Goal: Obtain resource: Download file/media

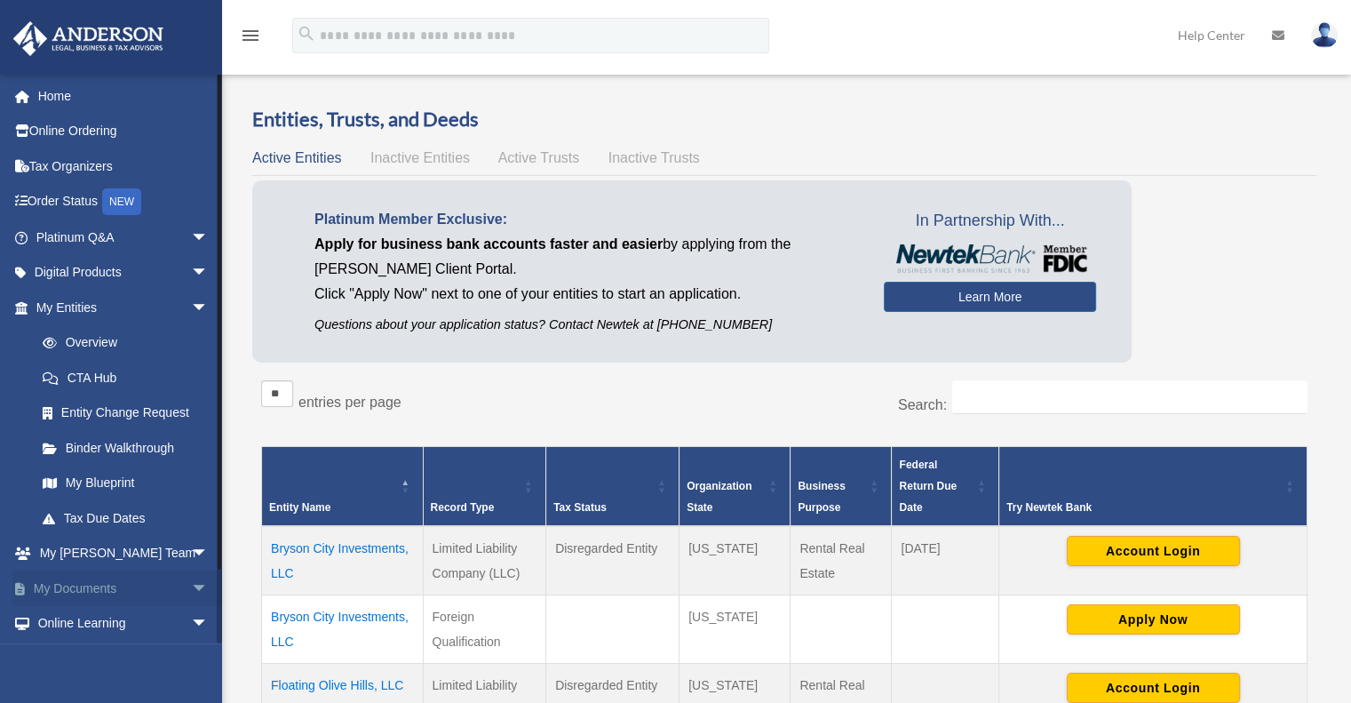
click at [156, 586] on link "My Documents arrow_drop_down" at bounding box center [123, 588] width 223 height 36
click at [191, 590] on span "arrow_drop_down" at bounding box center [209, 588] width 36 height 36
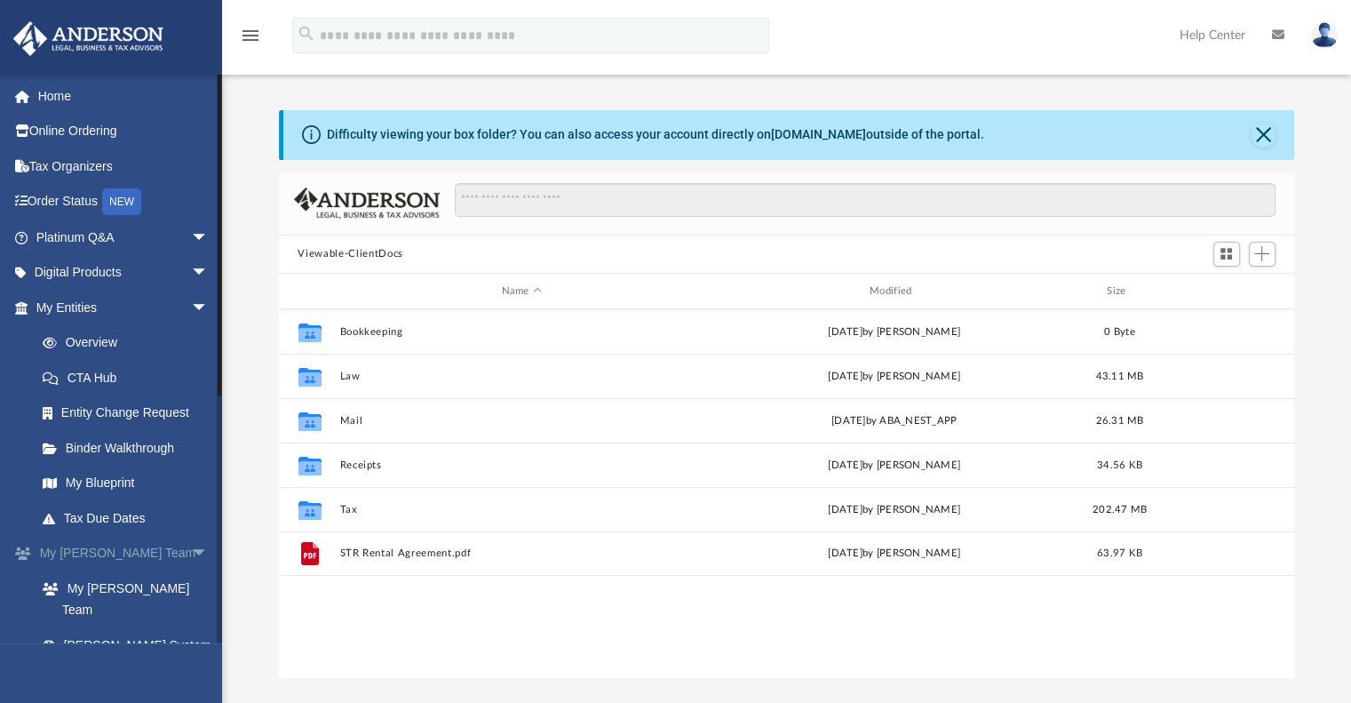
scroll to position [390, 1002]
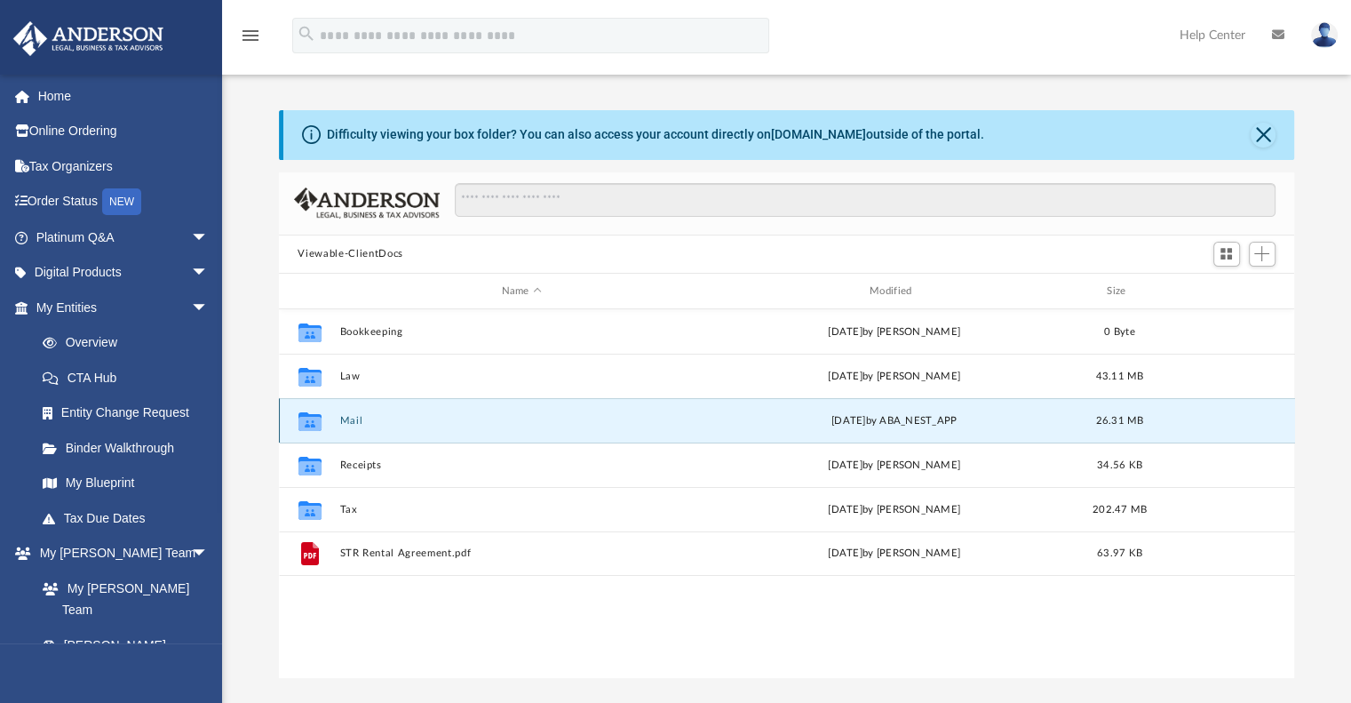
click at [351, 422] on button "Mail" at bounding box center [521, 421] width 364 height 12
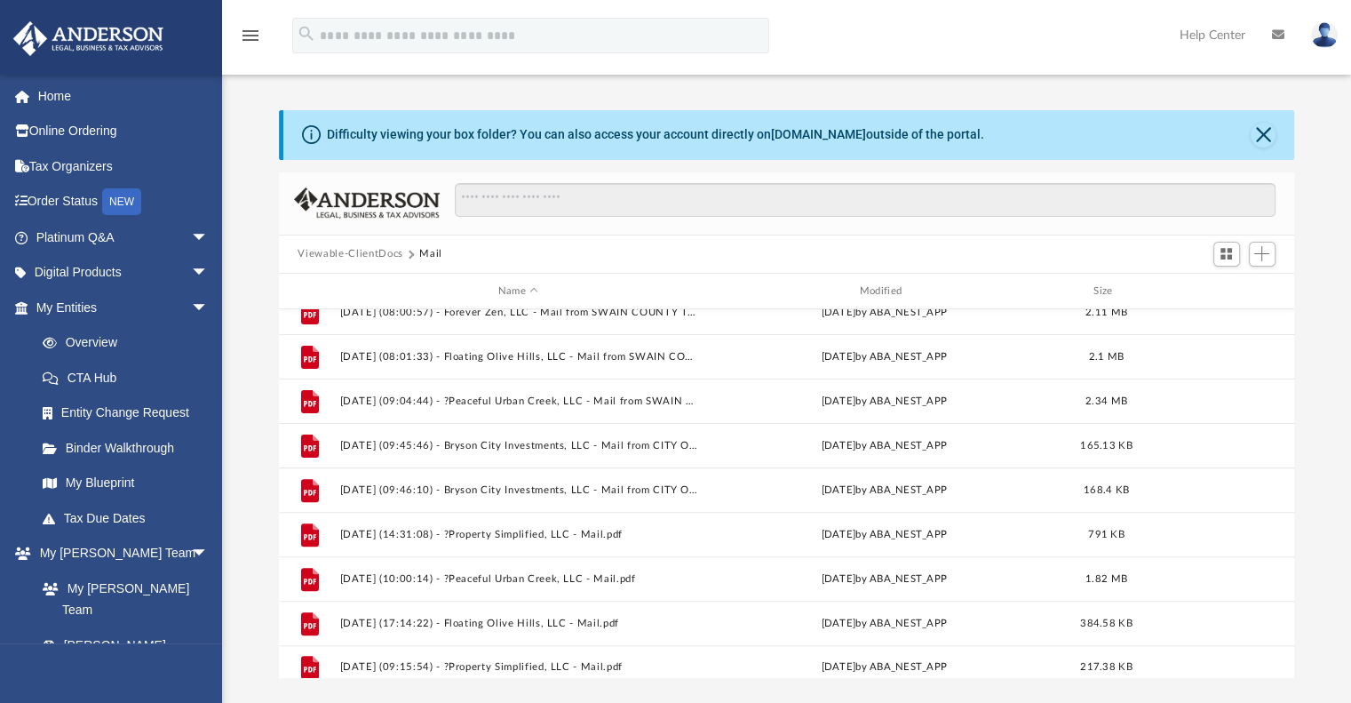
scroll to position [697, 0]
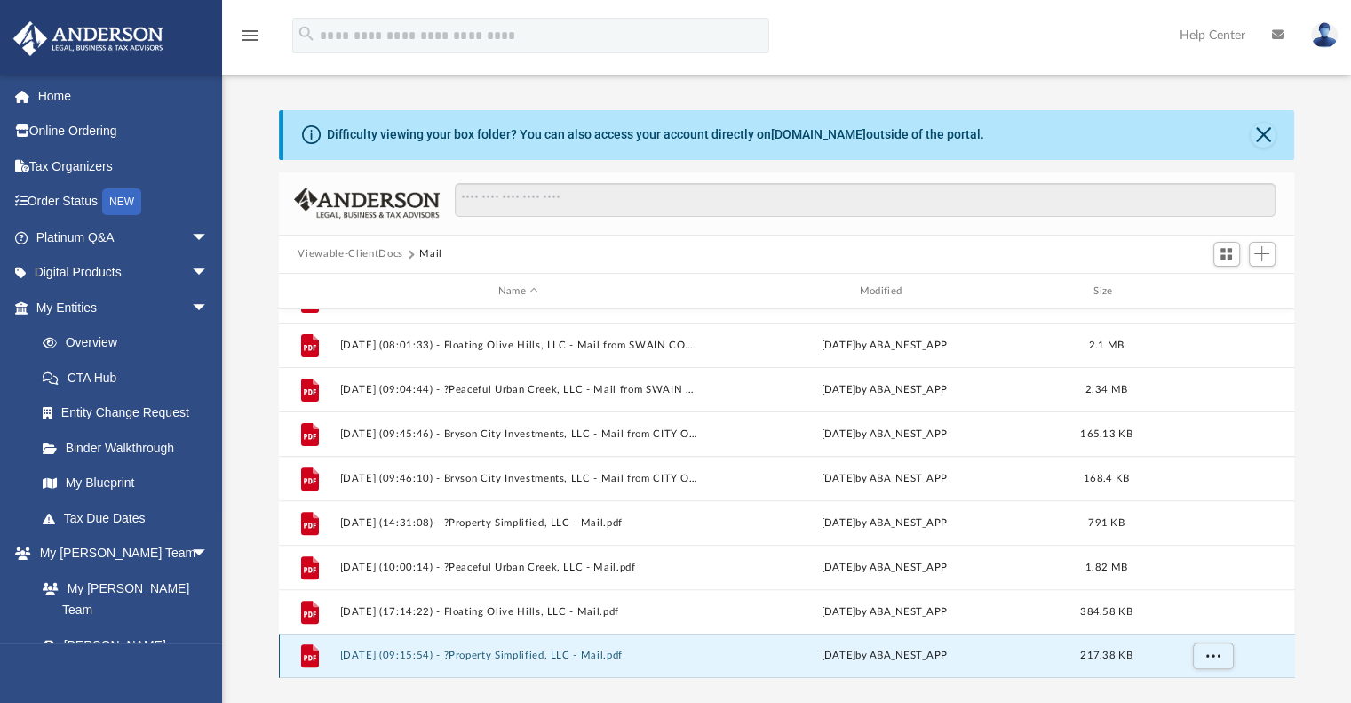
click at [515, 650] on button "2025.09.23 (09:15:54) - ?Property Simplified, LLC - Mail.pdf" at bounding box center [518, 656] width 358 height 12
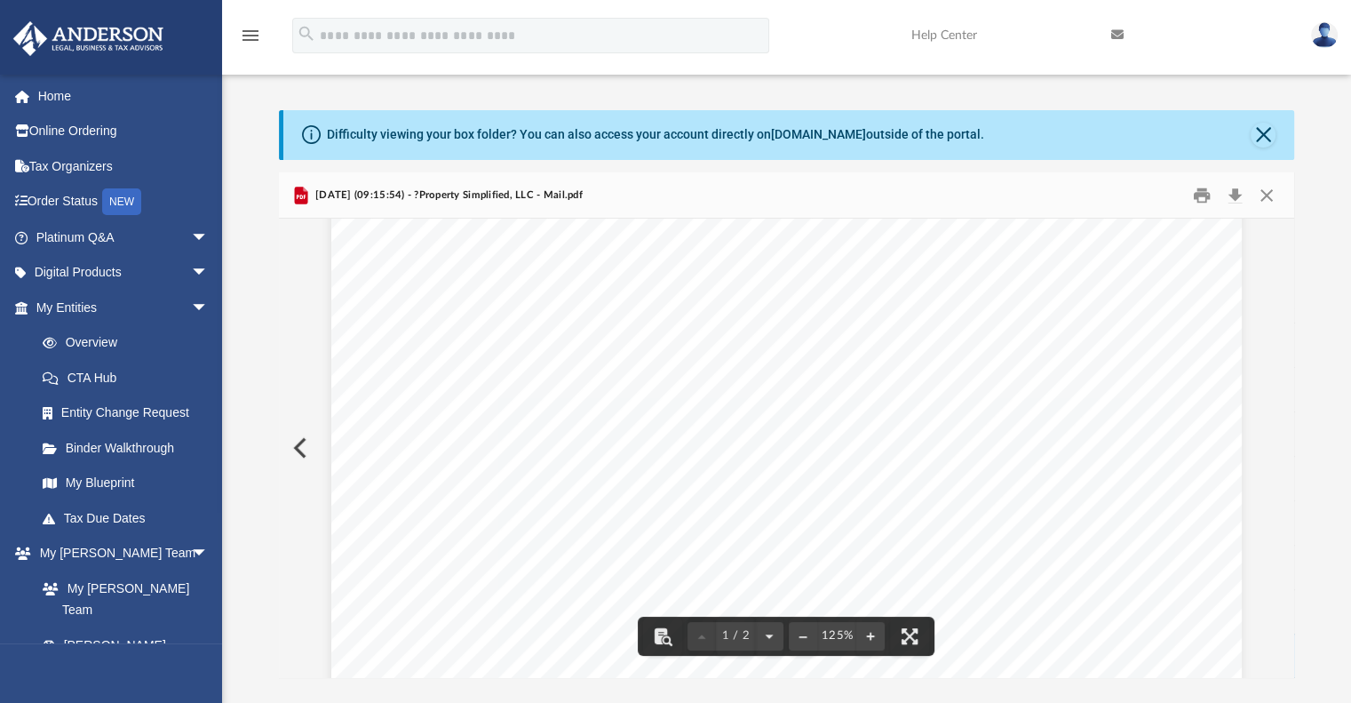
scroll to position [256, 0]
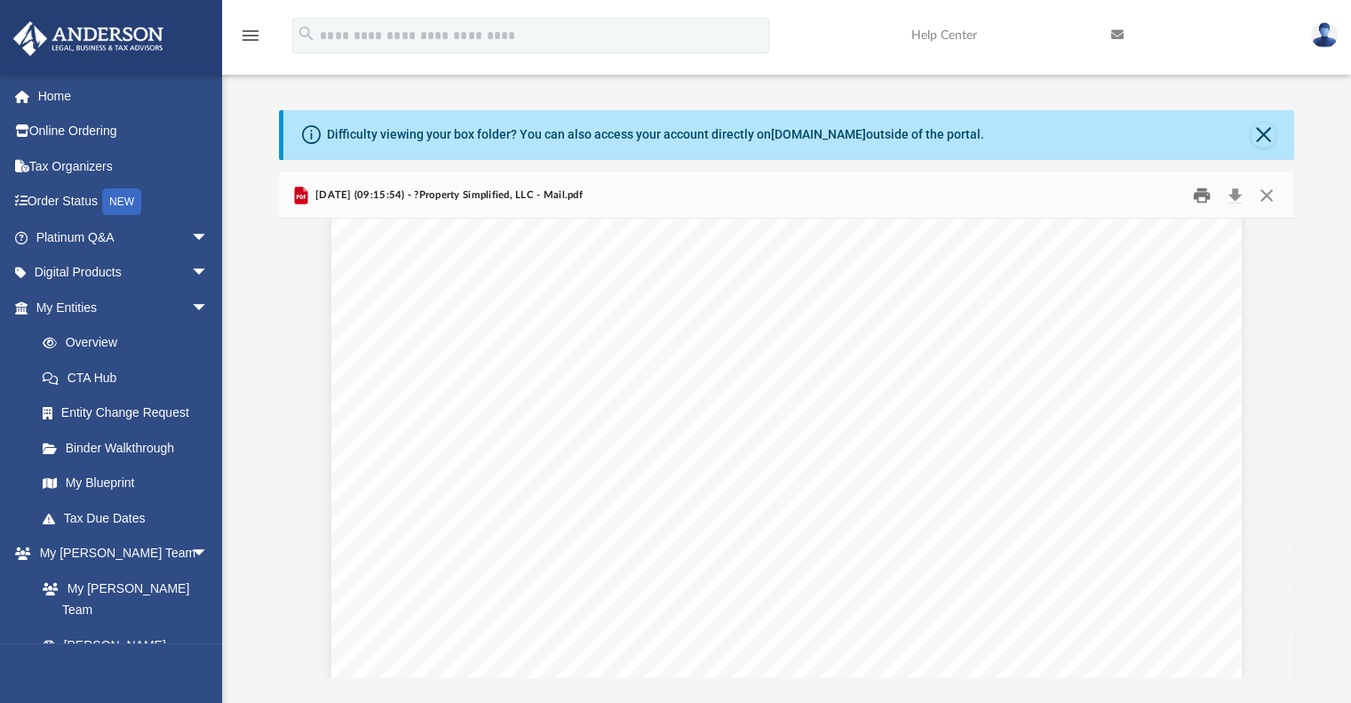
click at [1204, 193] on button "Print" at bounding box center [1202, 195] width 36 height 28
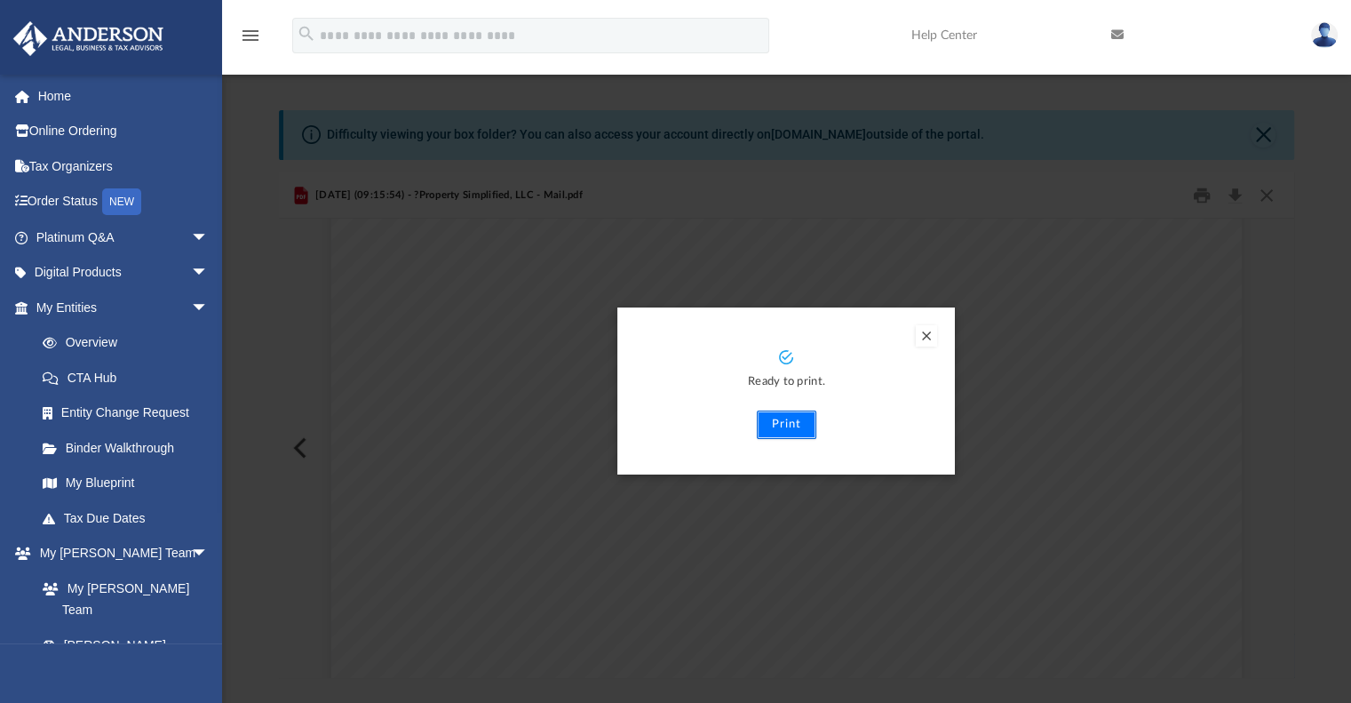
click at [789, 426] on button "Print" at bounding box center [787, 424] width 60 height 28
